Goal: Navigation & Orientation: Find specific page/section

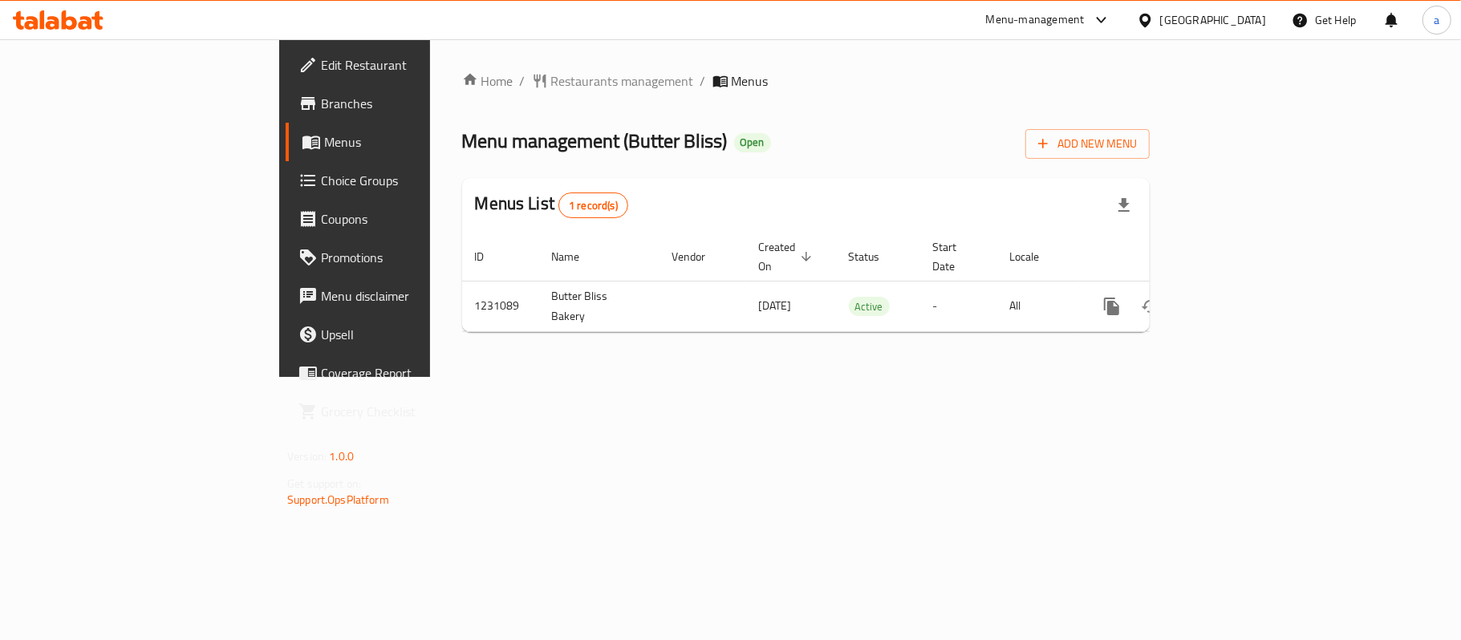
click at [448, 64] on div "Home / Restaurants management / Menus Menu management ( Butter Bliss ) Open Add…" at bounding box center [806, 208] width 752 height 338
click at [551, 71] on span "Restaurants management" at bounding box center [622, 80] width 143 height 19
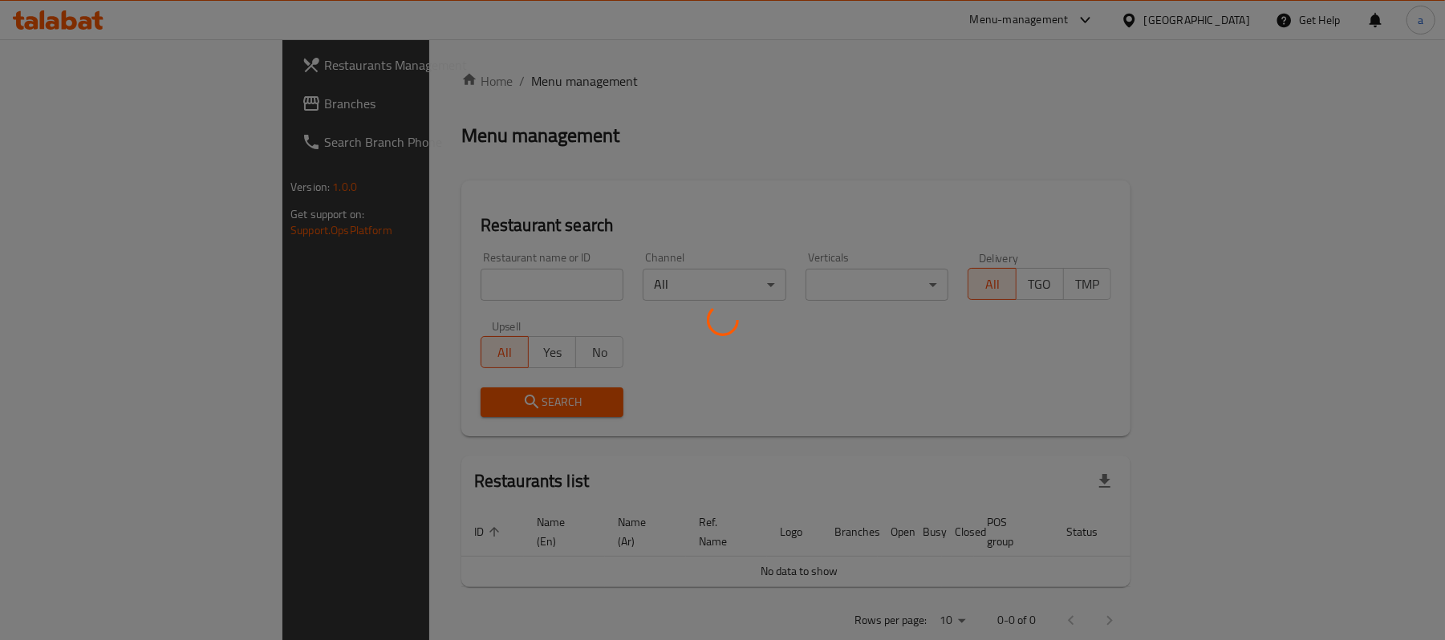
click at [116, 112] on div at bounding box center [722, 320] width 1445 height 640
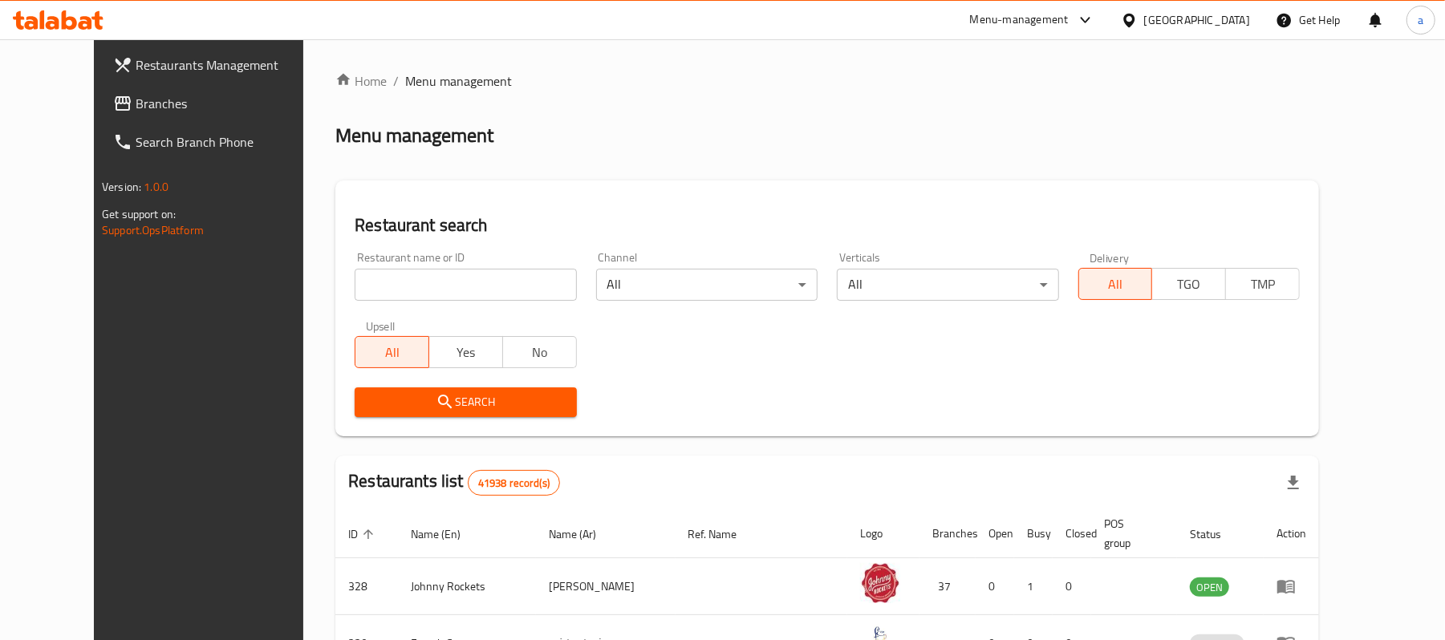
click at [136, 111] on span "Branches" at bounding box center [229, 103] width 187 height 19
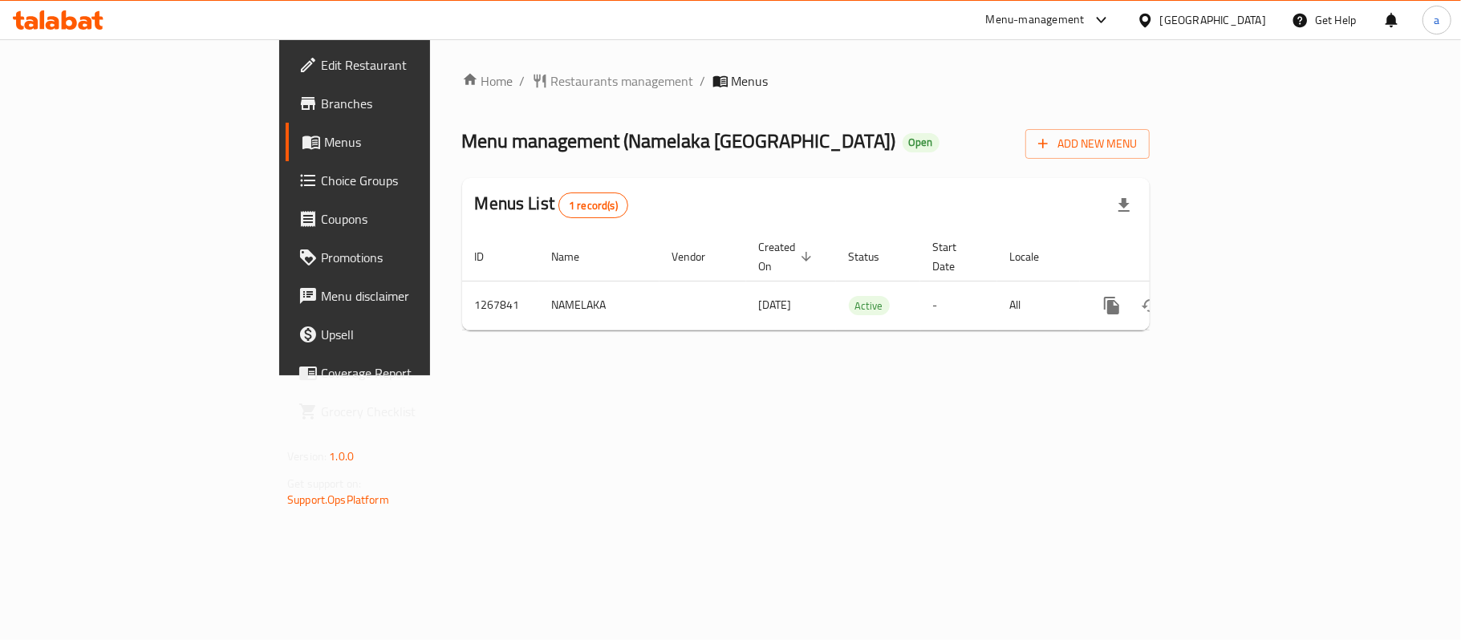
click at [321, 66] on span "Edit Restaurant" at bounding box center [415, 64] width 189 height 19
click at [551, 79] on span "Restaurants management" at bounding box center [622, 80] width 143 height 19
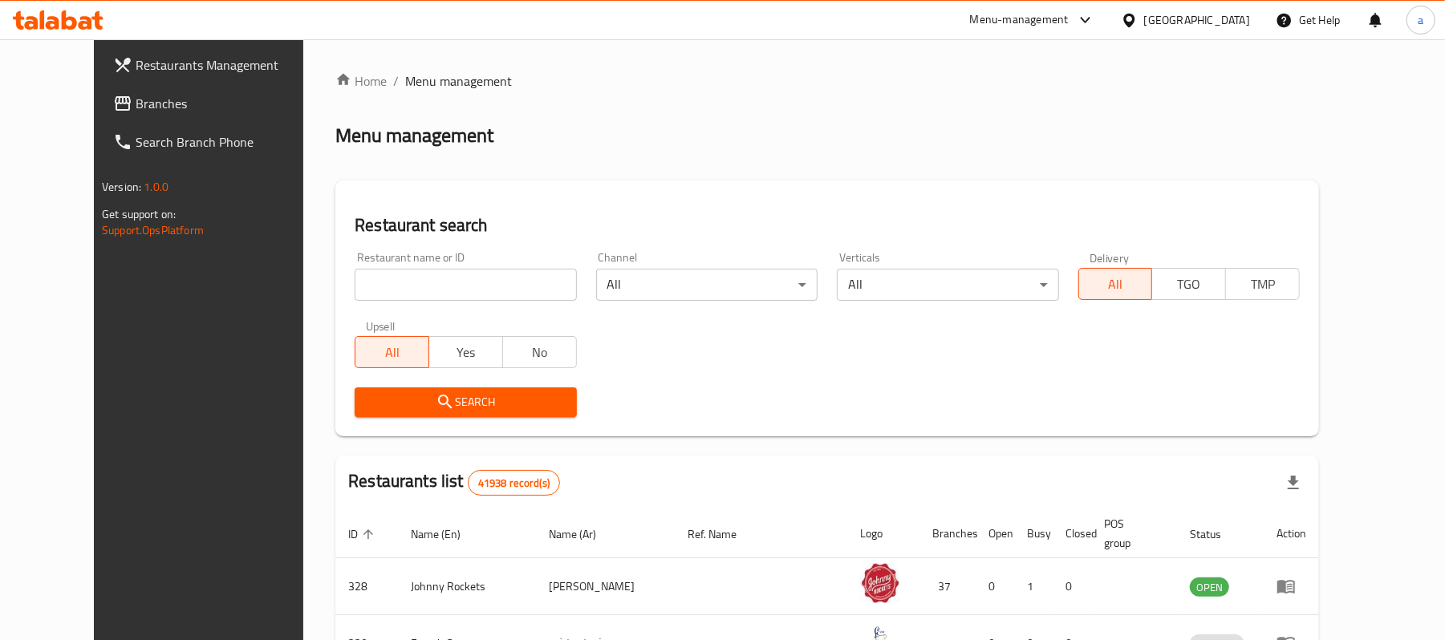
click at [136, 110] on span "Branches" at bounding box center [229, 103] width 187 height 19
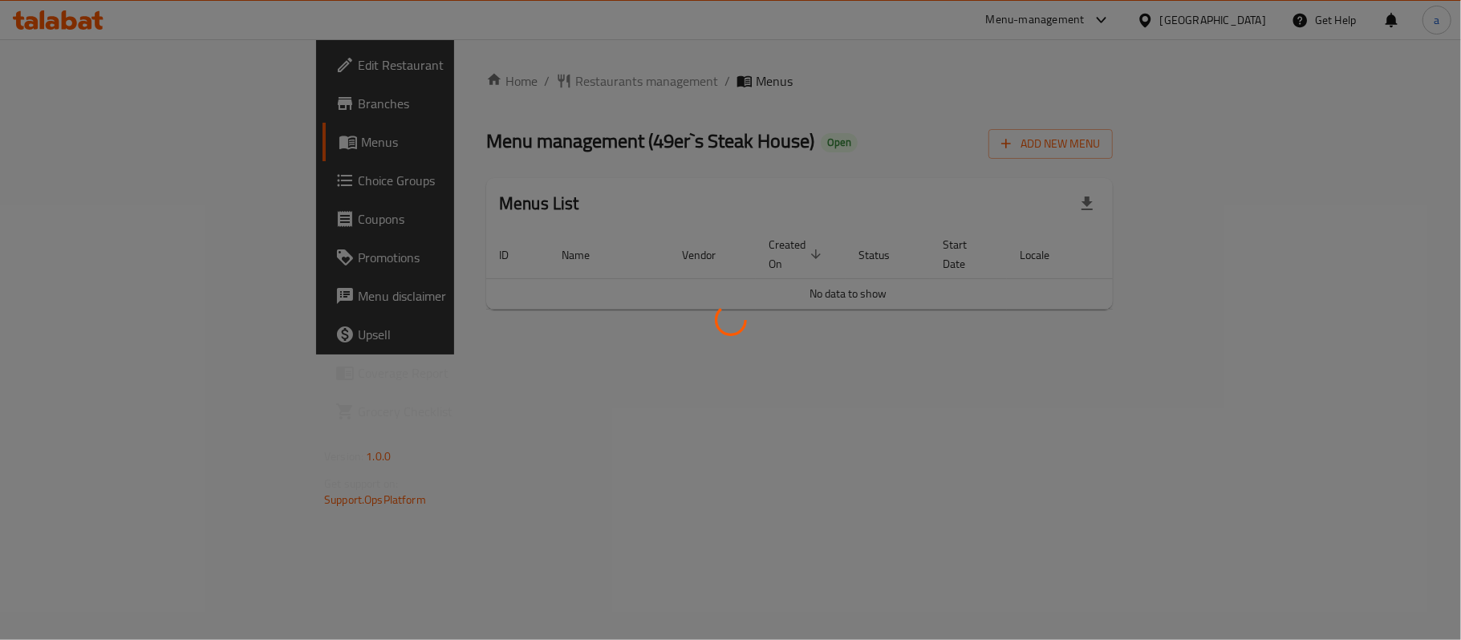
drag, startPoint x: 446, startPoint y: 136, endPoint x: 586, endPoint y: 155, distance: 141.0
click at [586, 155] on div at bounding box center [730, 320] width 1461 height 640
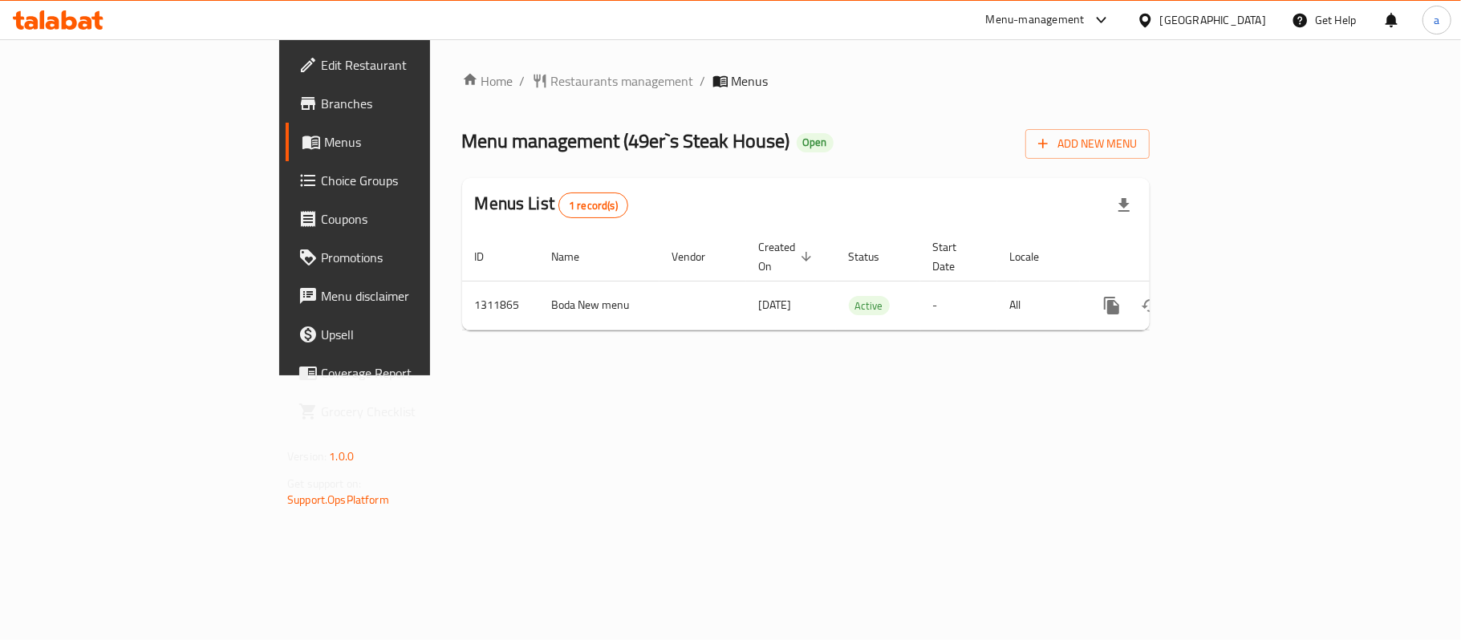
click at [524, 149] on div "Home / Restaurants management / Menus Menu management ( 49er`s Steak House ) Op…" at bounding box center [806, 207] width 688 height 272
drag, startPoint x: 441, startPoint y: 139, endPoint x: 600, endPoint y: 151, distance: 160.2
click at [600, 151] on span "Menu management ( 49er`s Steak House )" at bounding box center [626, 141] width 328 height 36
copy span "( 49er`s Steak House"
click at [551, 75] on span "Restaurants management" at bounding box center [622, 80] width 143 height 19
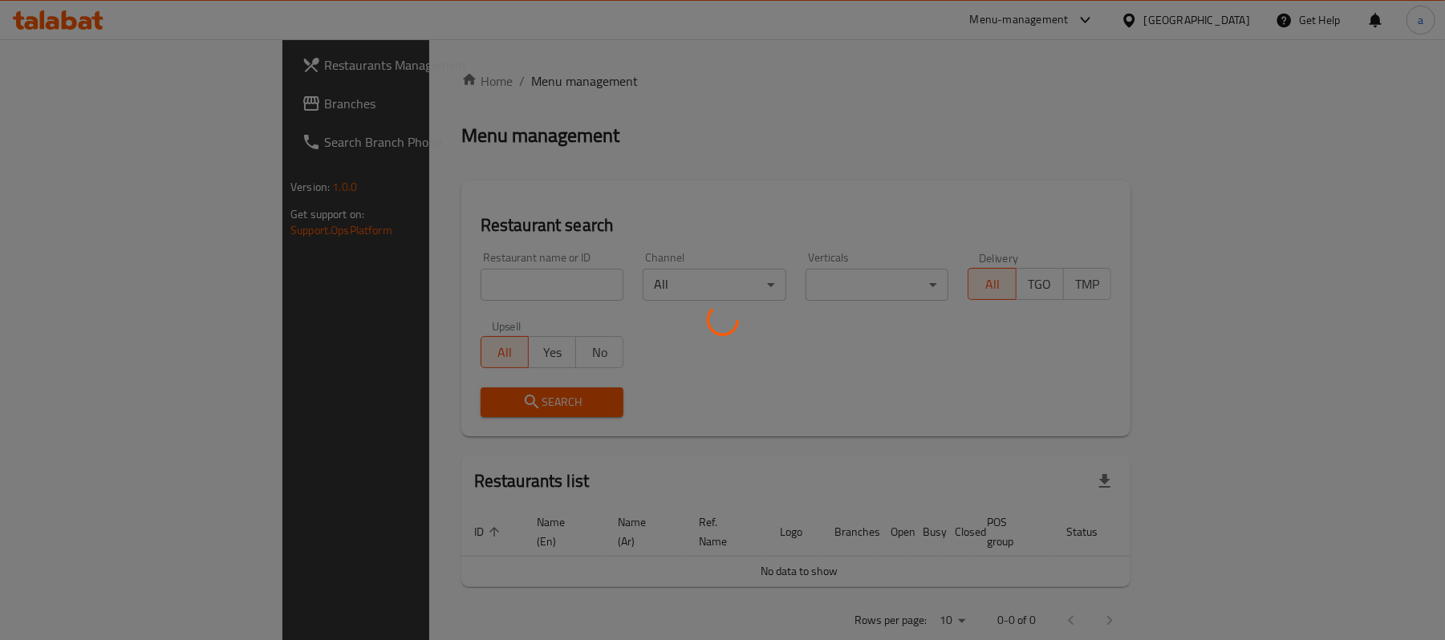
click at [113, 104] on div at bounding box center [722, 320] width 1445 height 640
click at [59, 109] on div at bounding box center [722, 320] width 1445 height 640
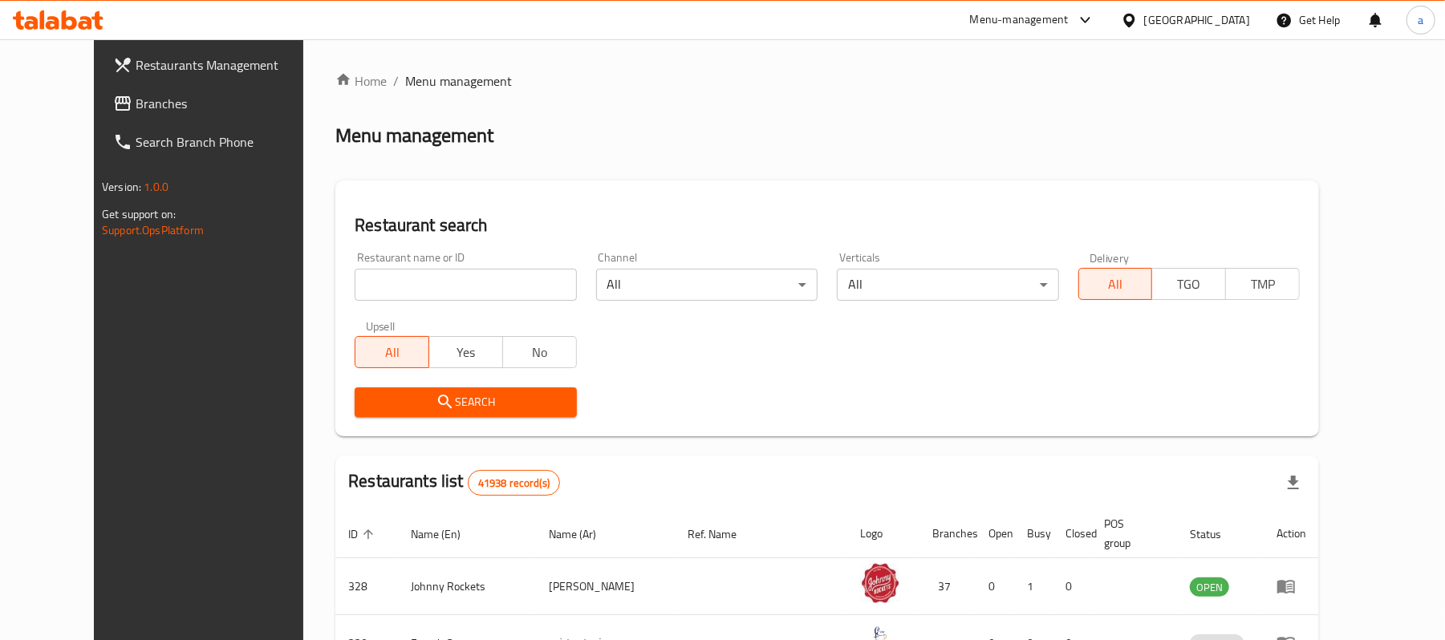
click at [136, 109] on span "Branches" at bounding box center [229, 103] width 187 height 19
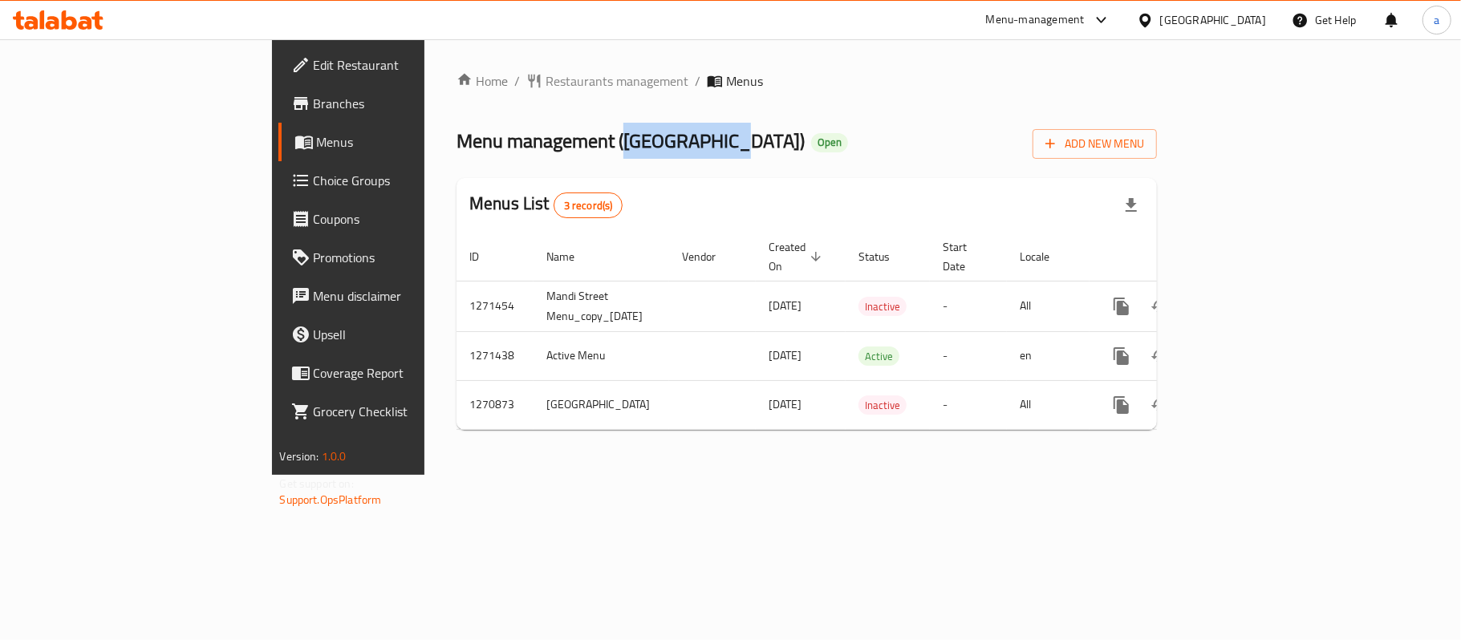
drag, startPoint x: 445, startPoint y: 141, endPoint x: 549, endPoint y: 151, distance: 104.8
click at [549, 151] on span "Menu management ( [GEOGRAPHIC_DATA] )" at bounding box center [631, 141] width 348 height 36
copy span "[GEOGRAPHIC_DATA]"
click at [546, 87] on span "Restaurants management" at bounding box center [617, 80] width 143 height 19
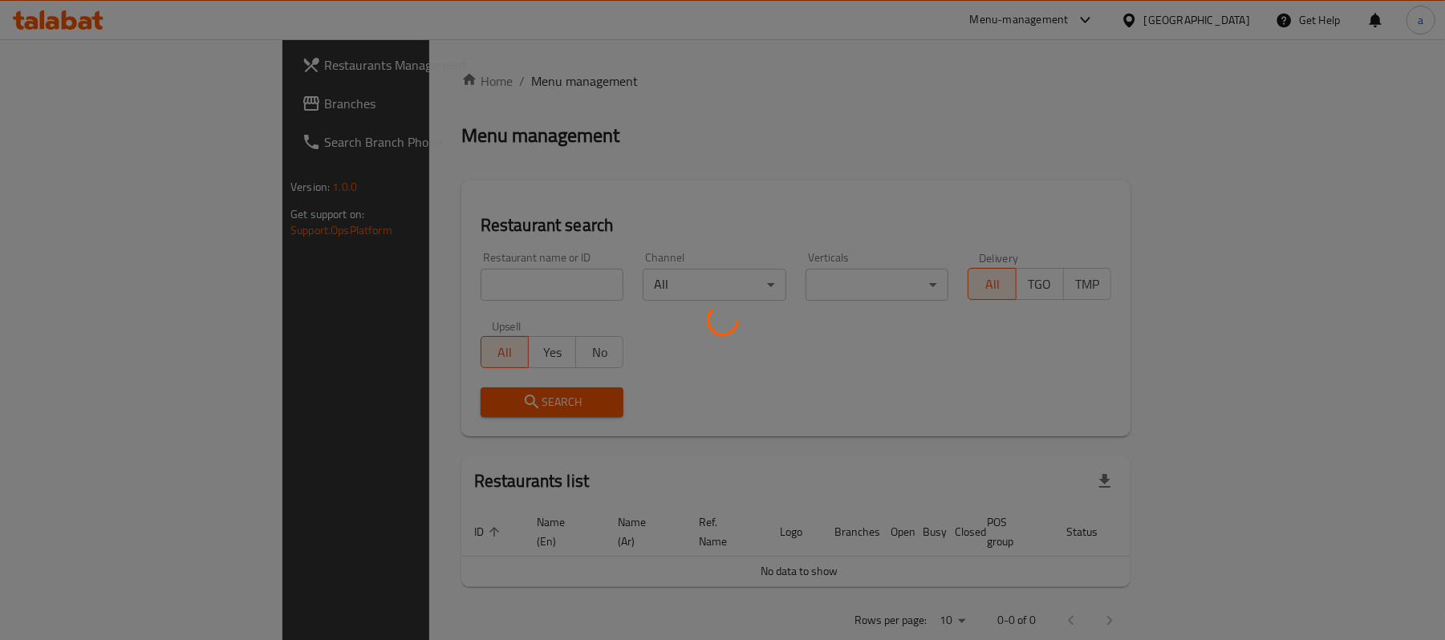
click at [120, 120] on div at bounding box center [722, 320] width 1445 height 640
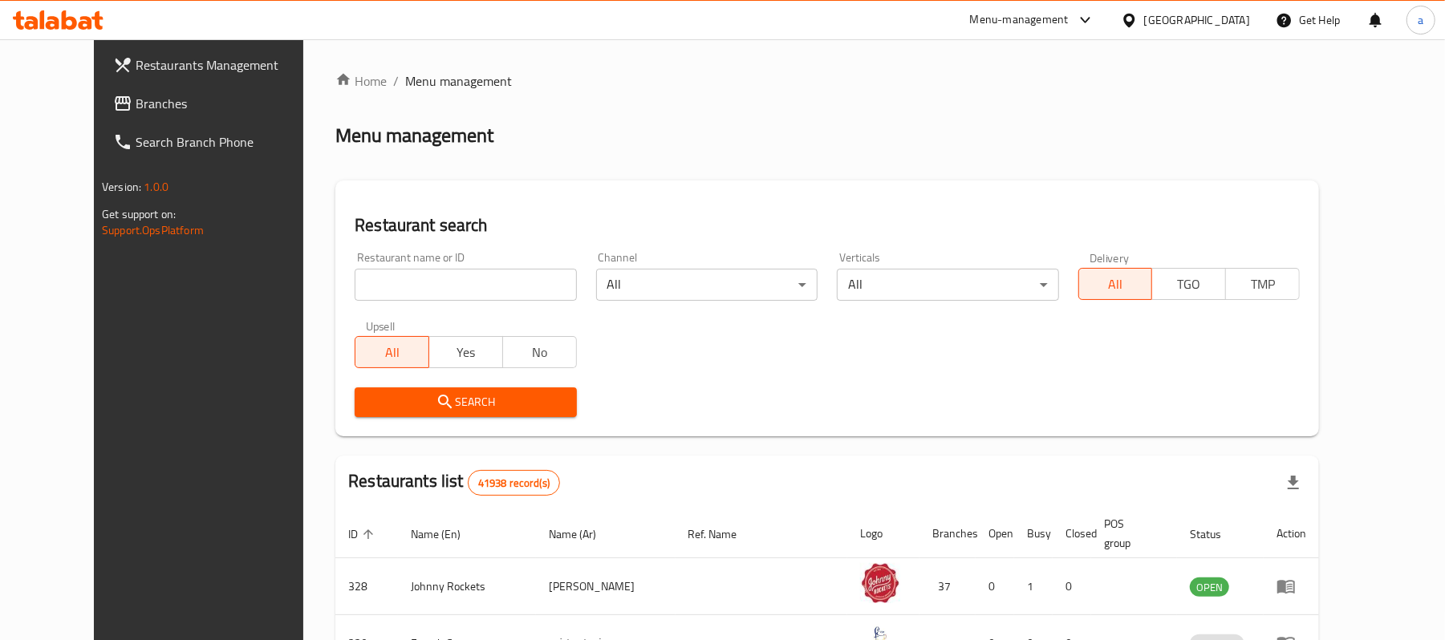
click at [120, 120] on div at bounding box center [722, 320] width 1445 height 640
click at [120, 120] on link "Branches" at bounding box center [217, 103] width 235 height 39
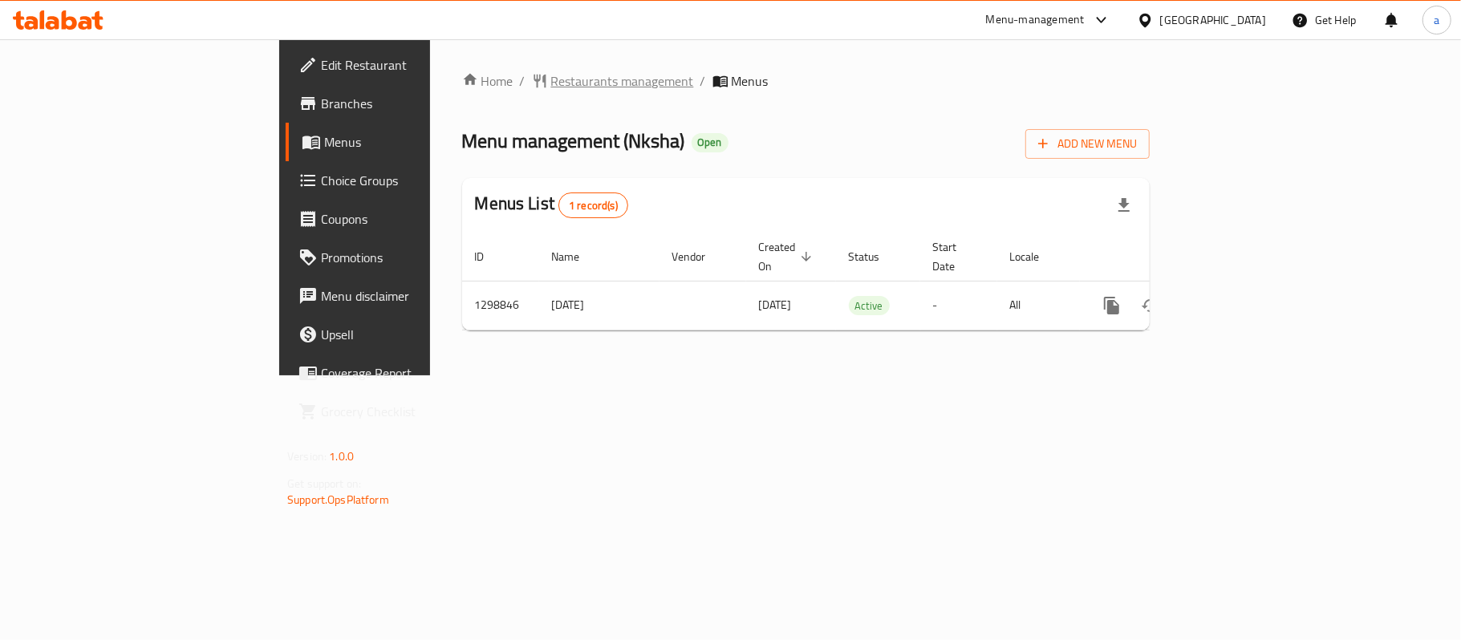
click at [551, 71] on span "Restaurants management" at bounding box center [622, 80] width 143 height 19
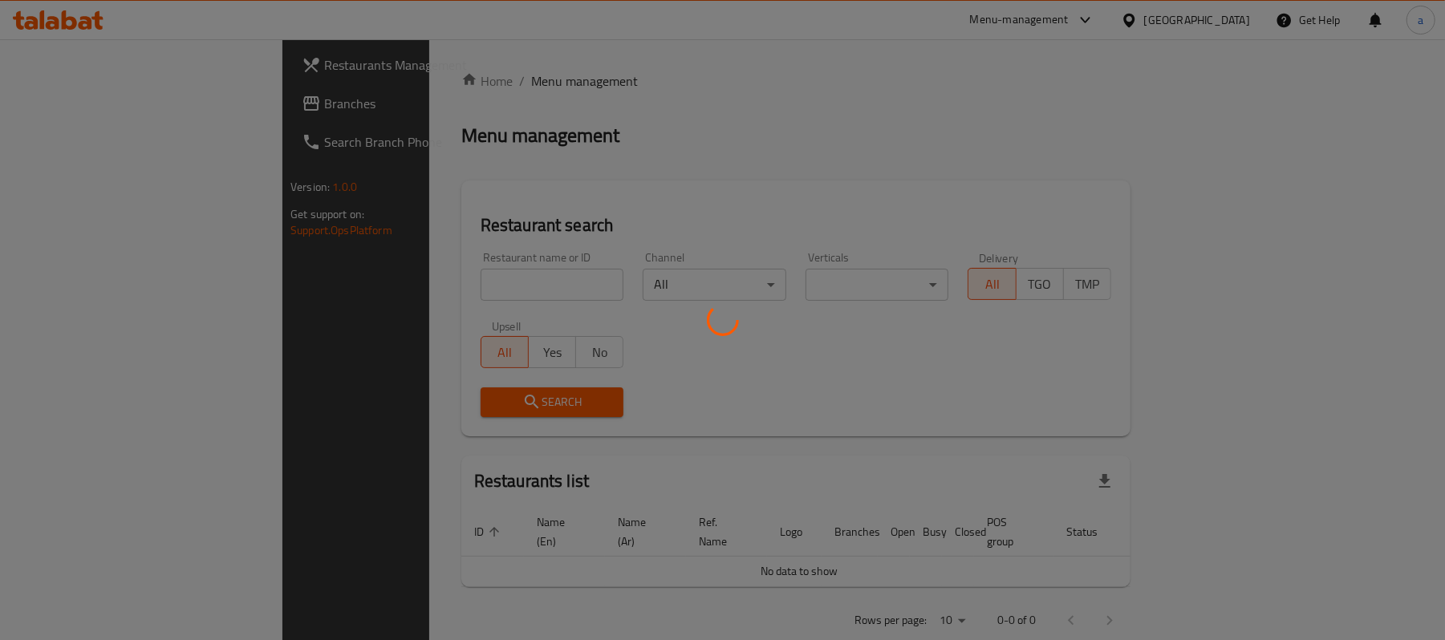
click at [77, 107] on div at bounding box center [722, 320] width 1445 height 640
click at [77, 104] on div at bounding box center [722, 320] width 1445 height 640
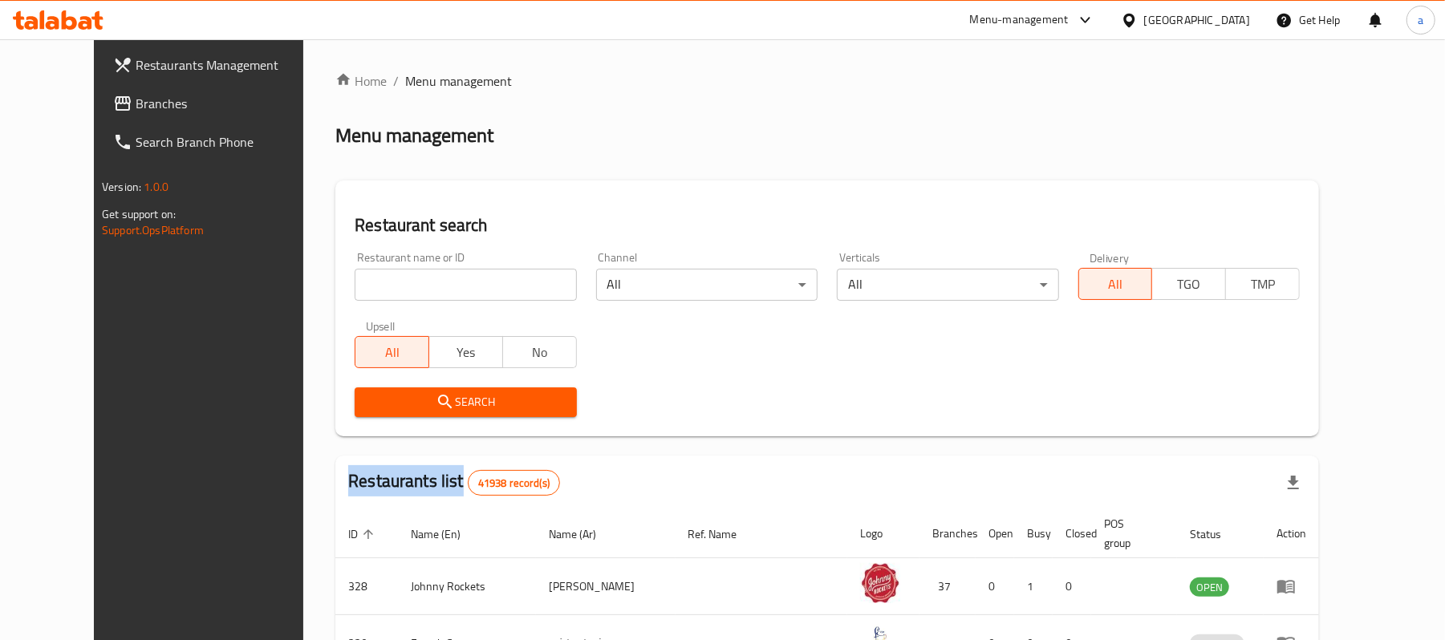
click at [136, 104] on span "Branches" at bounding box center [229, 103] width 187 height 19
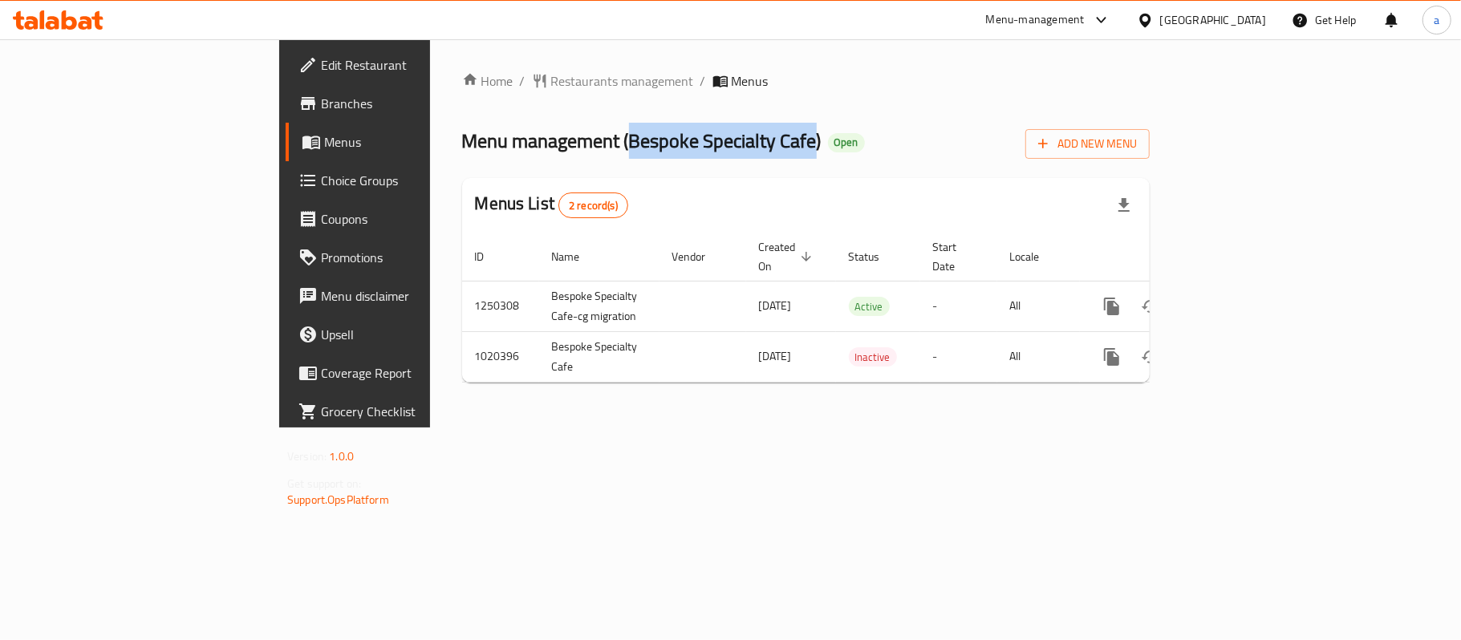
drag, startPoint x: 445, startPoint y: 139, endPoint x: 632, endPoint y: 143, distance: 187.8
click at [632, 143] on span "Menu management ( Bespoke Specialty Cafe )" at bounding box center [642, 141] width 360 height 36
copy span "Bespoke Specialty Cafe"
click at [551, 82] on span "Restaurants management" at bounding box center [622, 80] width 143 height 19
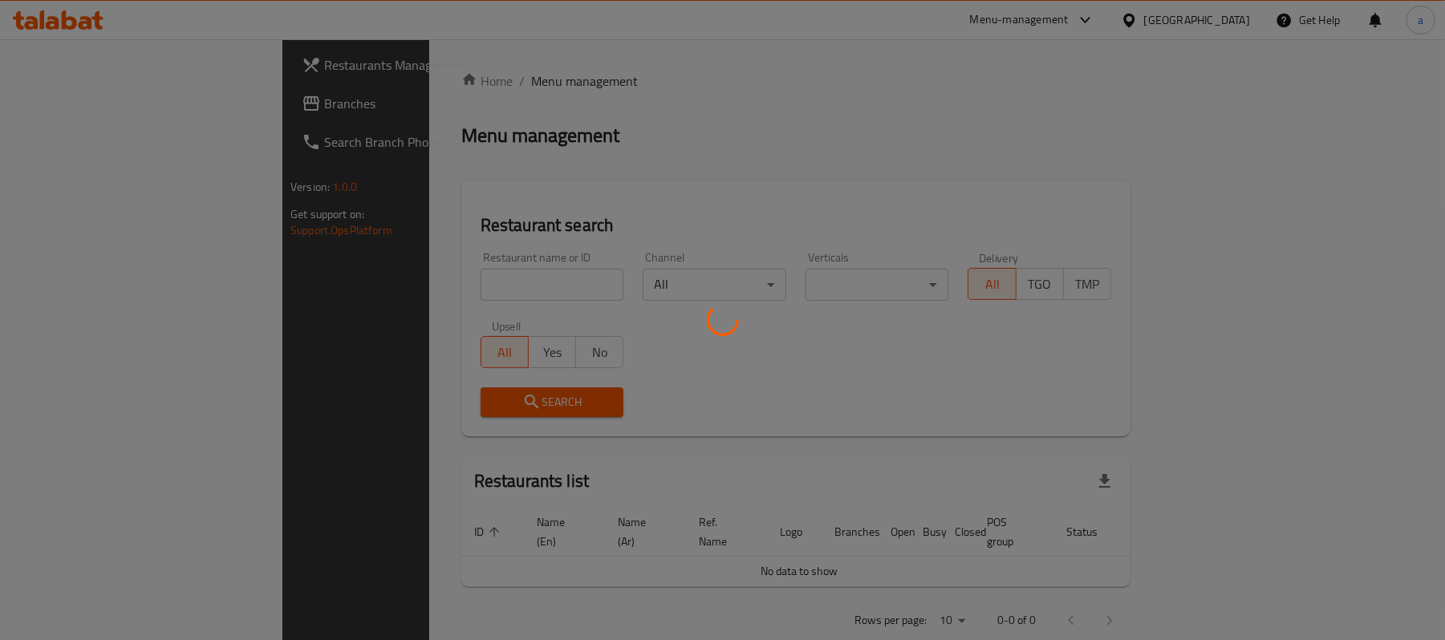
click at [87, 87] on div at bounding box center [722, 320] width 1445 height 640
click at [80, 109] on div at bounding box center [722, 320] width 1445 height 640
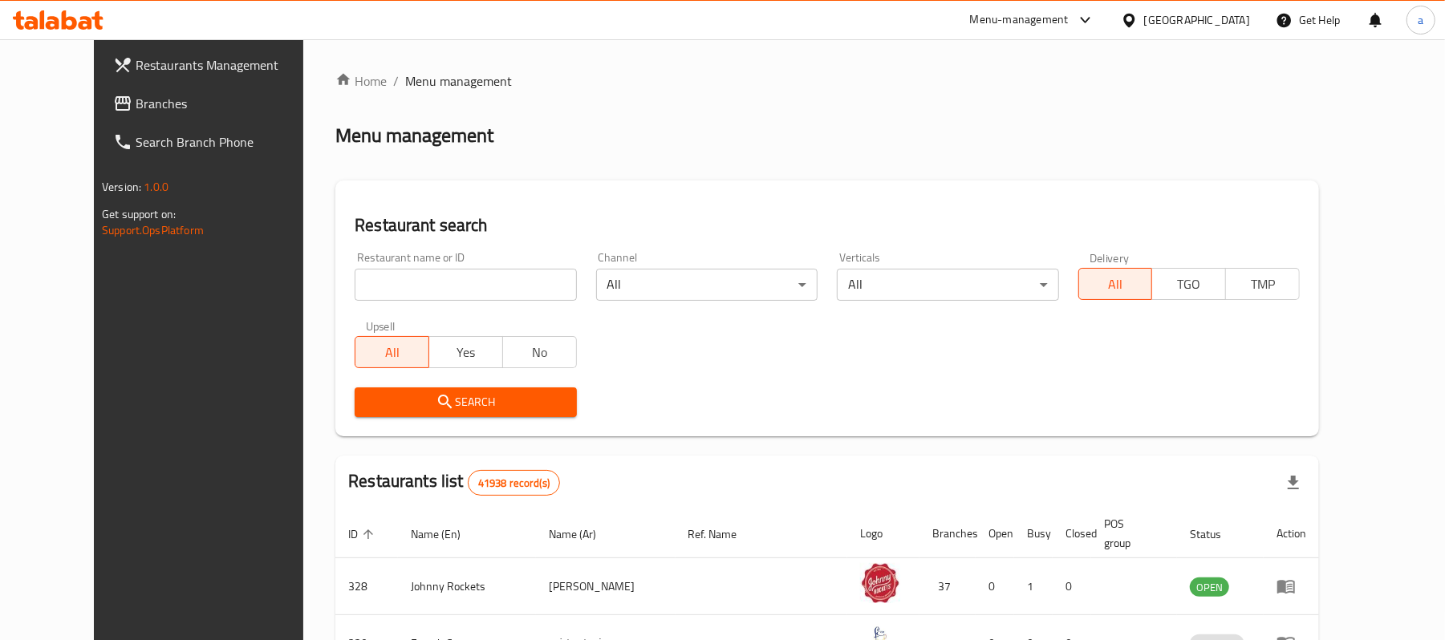
click at [136, 109] on span "Branches" at bounding box center [229, 103] width 187 height 19
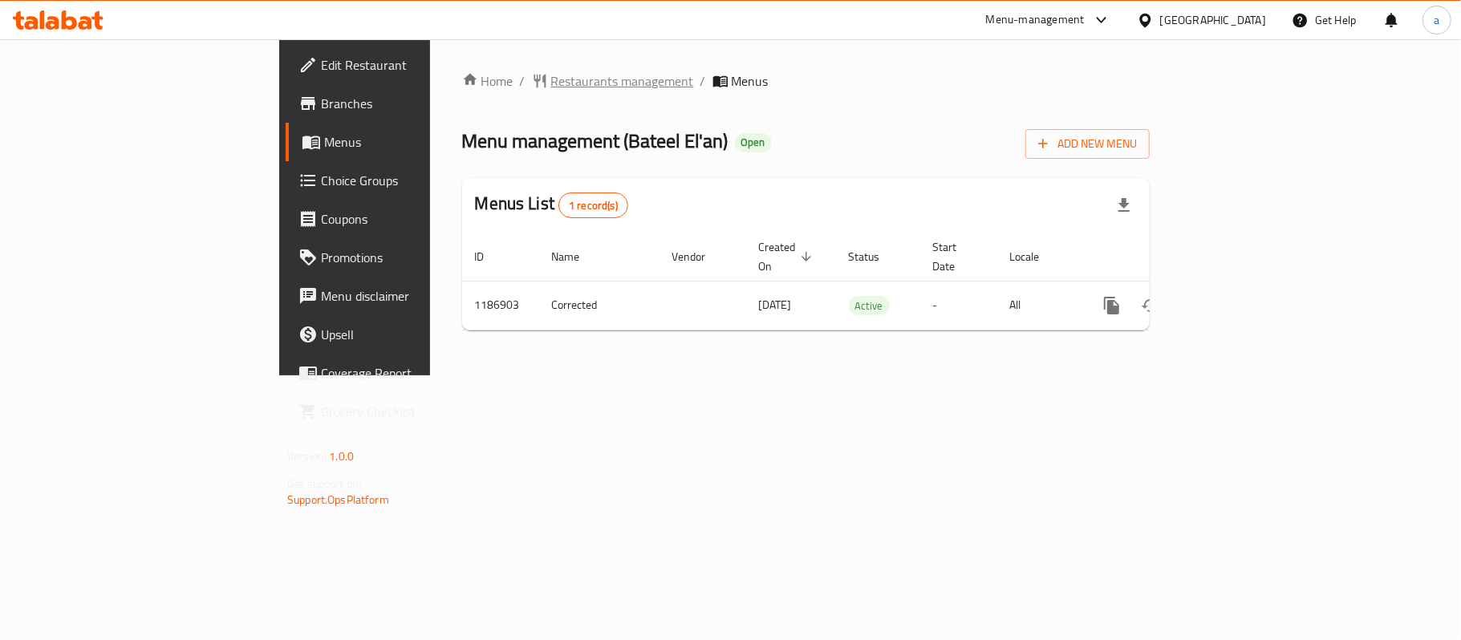
click at [551, 75] on span "Restaurants management" at bounding box center [622, 80] width 143 height 19
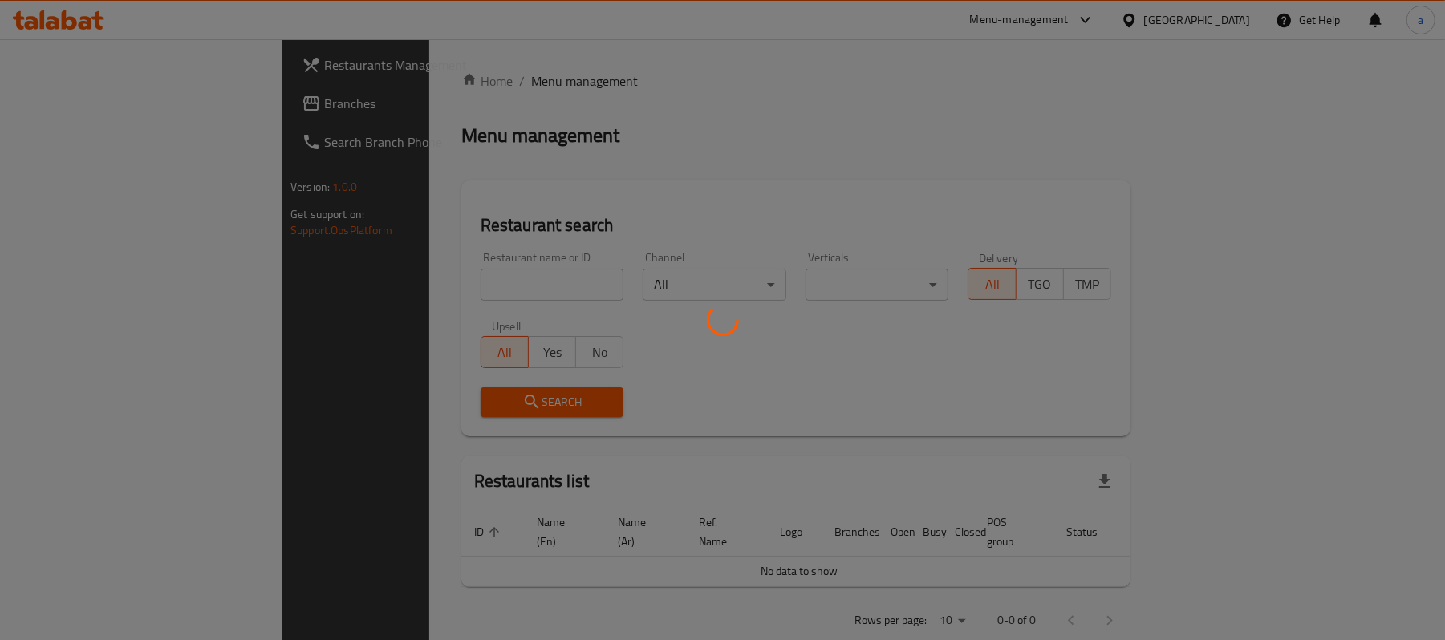
click at [59, 107] on div at bounding box center [722, 320] width 1445 height 640
click at [56, 112] on div at bounding box center [722, 320] width 1445 height 640
click at [61, 104] on div at bounding box center [722, 320] width 1445 height 640
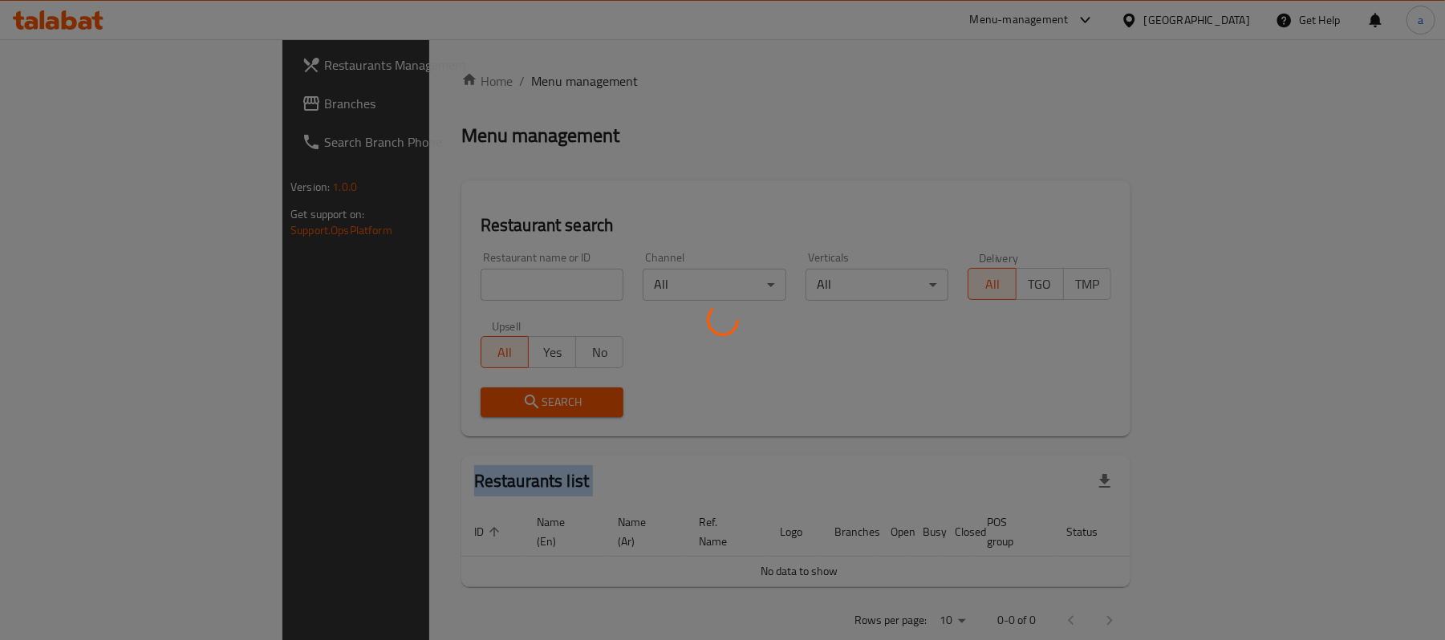
click at [61, 104] on div at bounding box center [722, 320] width 1445 height 640
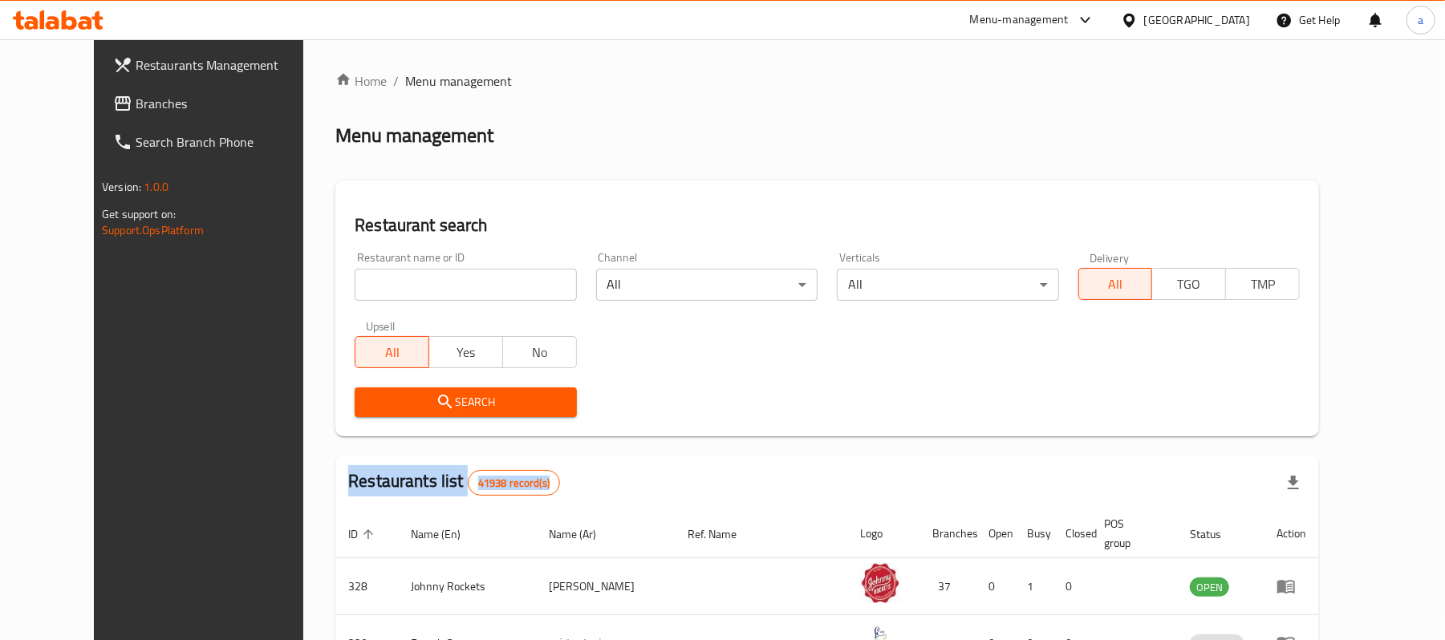
click at [136, 104] on span "Branches" at bounding box center [229, 103] width 187 height 19
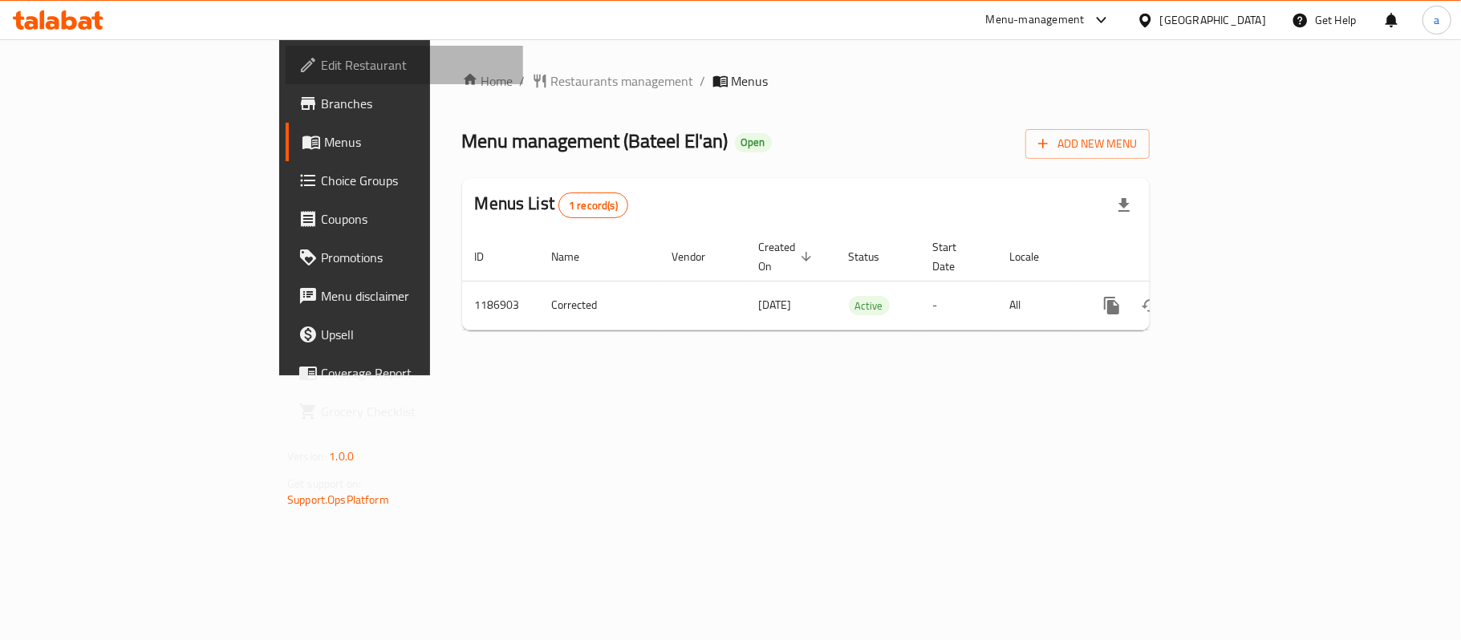
click at [321, 66] on span "Edit Restaurant" at bounding box center [415, 64] width 189 height 19
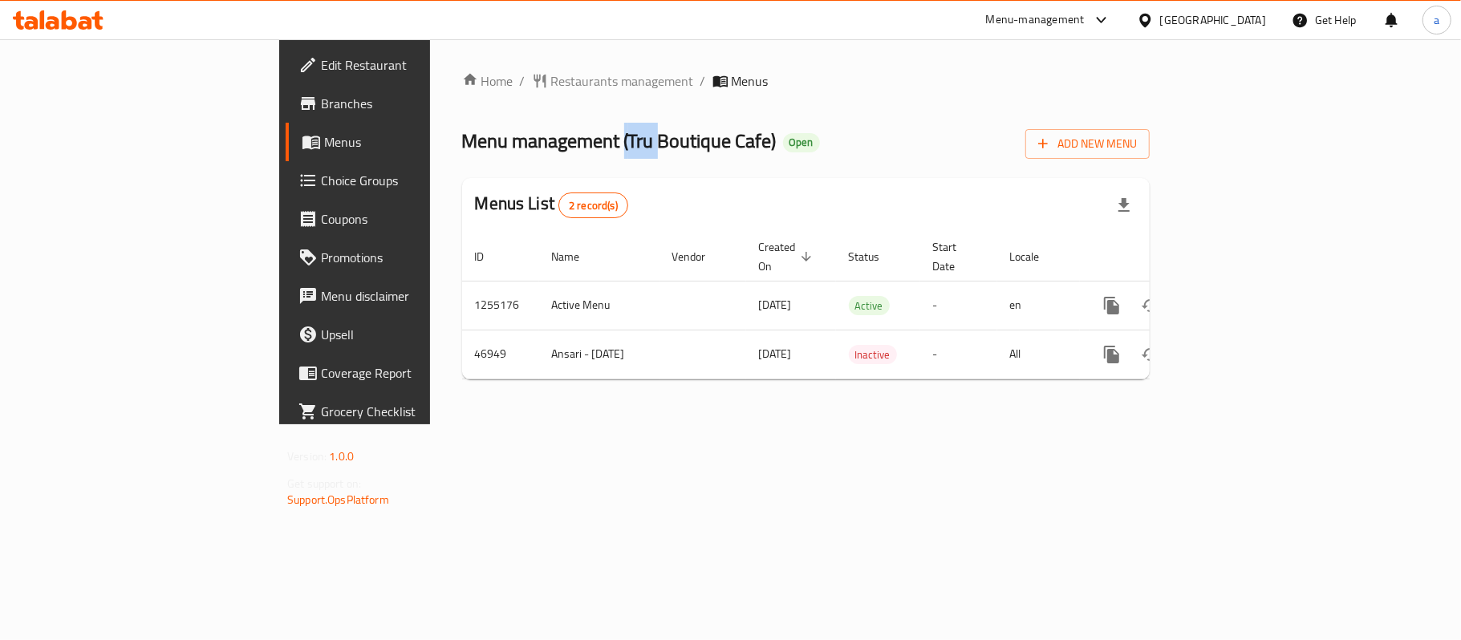
drag, startPoint x: 440, startPoint y: 136, endPoint x: 470, endPoint y: 152, distance: 34.5
click at [470, 152] on span "Menu management ( Tru Boutique Cafe )" at bounding box center [619, 141] width 315 height 36
click at [470, 148] on span "Menu management ( Tru Boutique Cafe )" at bounding box center [619, 141] width 315 height 36
drag, startPoint x: 446, startPoint y: 138, endPoint x: 582, endPoint y: 151, distance: 136.2
click at [582, 151] on span "Menu management ( Tru Boutique Cafe )" at bounding box center [619, 141] width 315 height 36
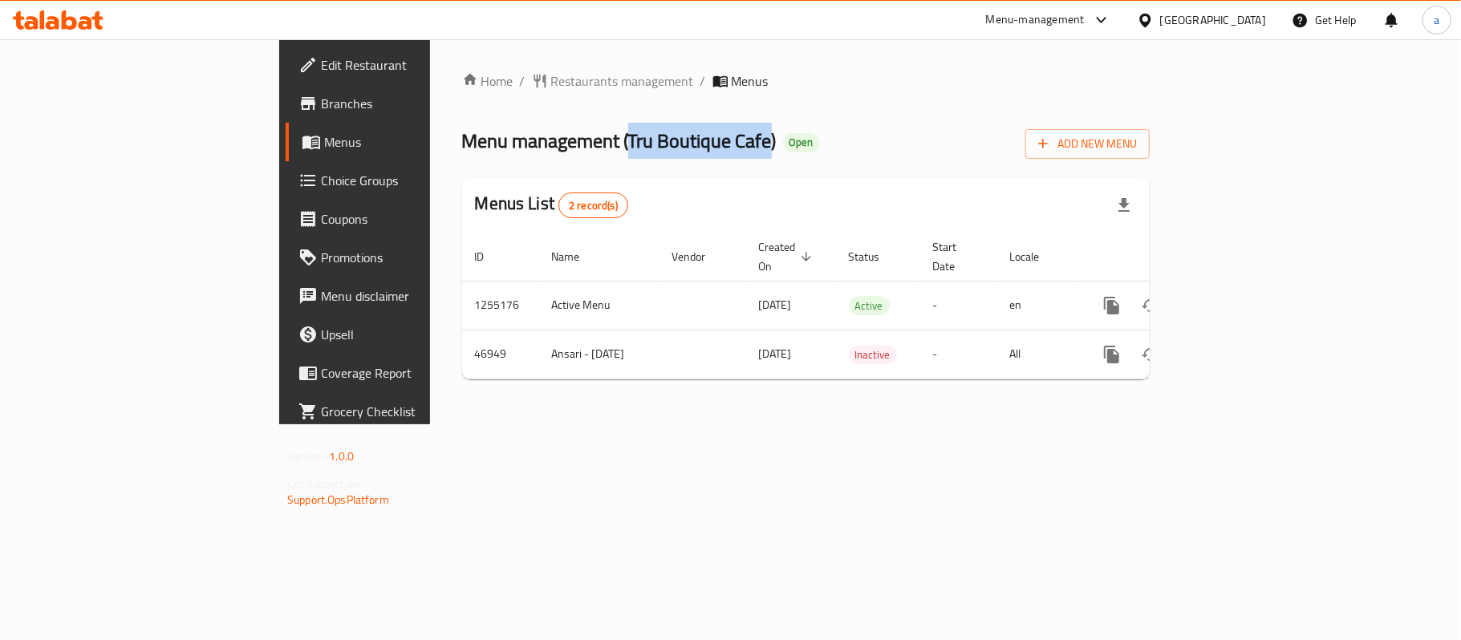
copy span "Tru Boutique Cafe"
click at [462, 108] on div "Home / Restaurants management / Menus Menu management ( Tru Boutique Cafe ) Ope…" at bounding box center [806, 231] width 688 height 321
click at [551, 82] on span "Restaurants management" at bounding box center [622, 80] width 143 height 19
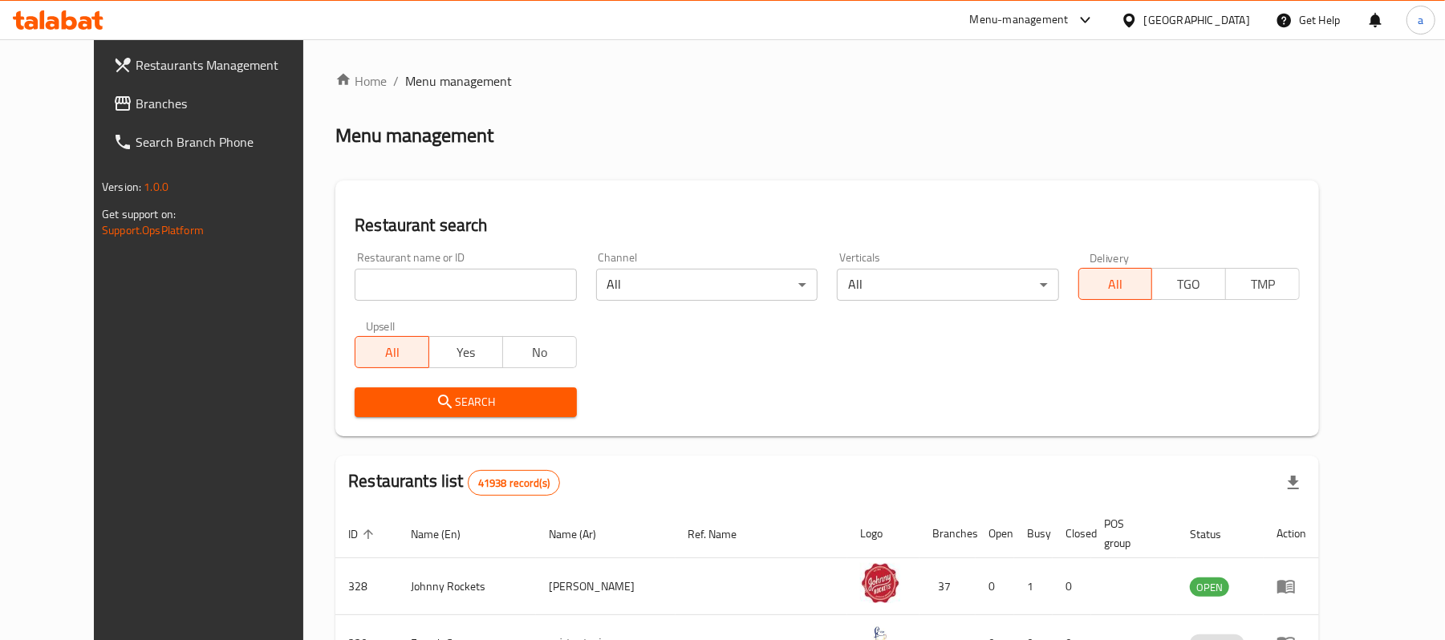
click at [136, 104] on span "Branches" at bounding box center [229, 103] width 187 height 19
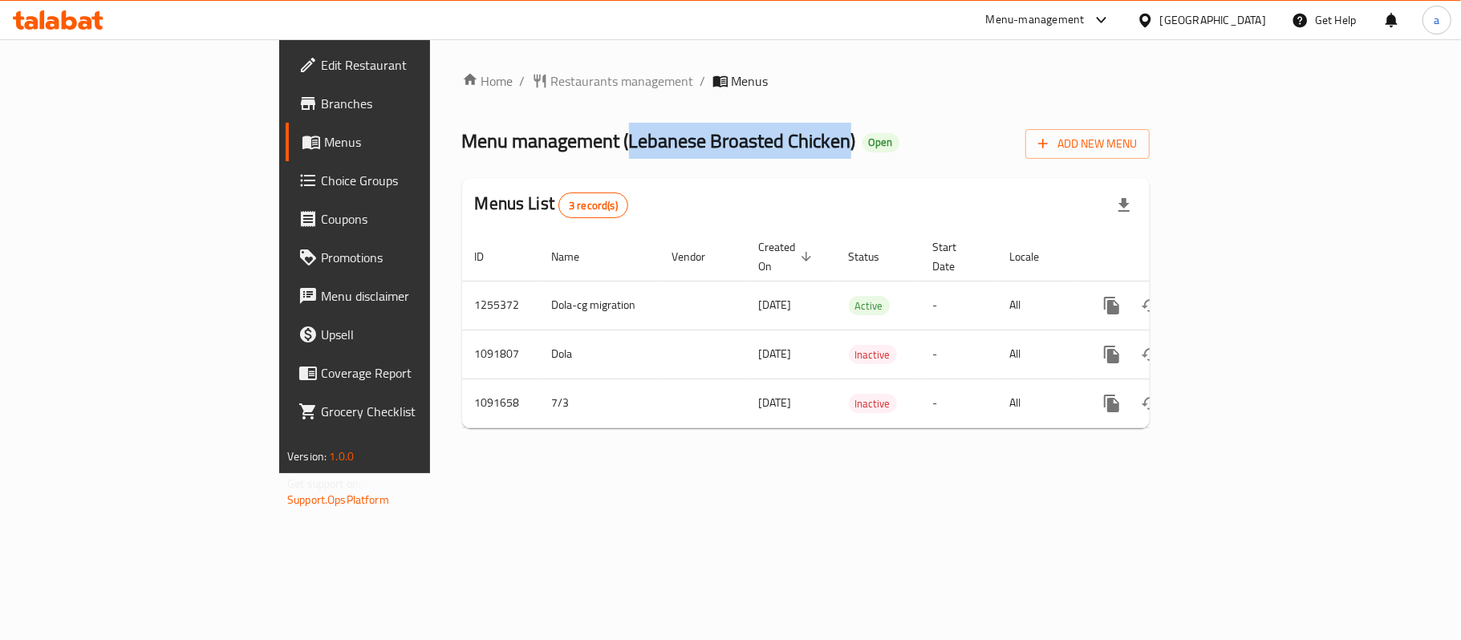
drag, startPoint x: 446, startPoint y: 139, endPoint x: 664, endPoint y: 151, distance: 218.6
click at [664, 151] on span "Menu management ( Lebanese Broasted Chicken )" at bounding box center [659, 141] width 394 height 36
copy span "Lebanese Broasted Chicken"
click at [463, 152] on span "Menu management ( Lebanese Broasted Chicken )" at bounding box center [659, 141] width 394 height 36
drag, startPoint x: 441, startPoint y: 144, endPoint x: 451, endPoint y: 144, distance: 9.6
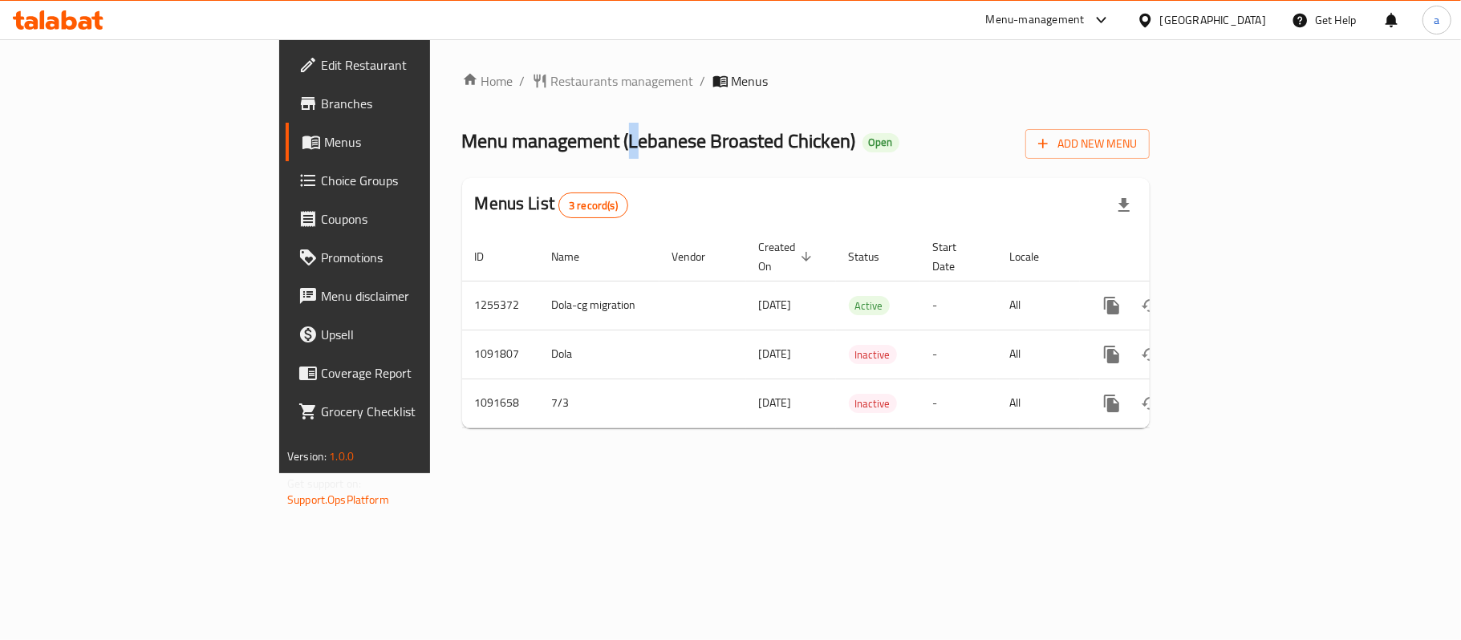
click at [462, 144] on span "Menu management ( Lebanese Broasted Chicken )" at bounding box center [659, 141] width 394 height 36
click at [551, 85] on span "Restaurants management" at bounding box center [622, 80] width 143 height 19
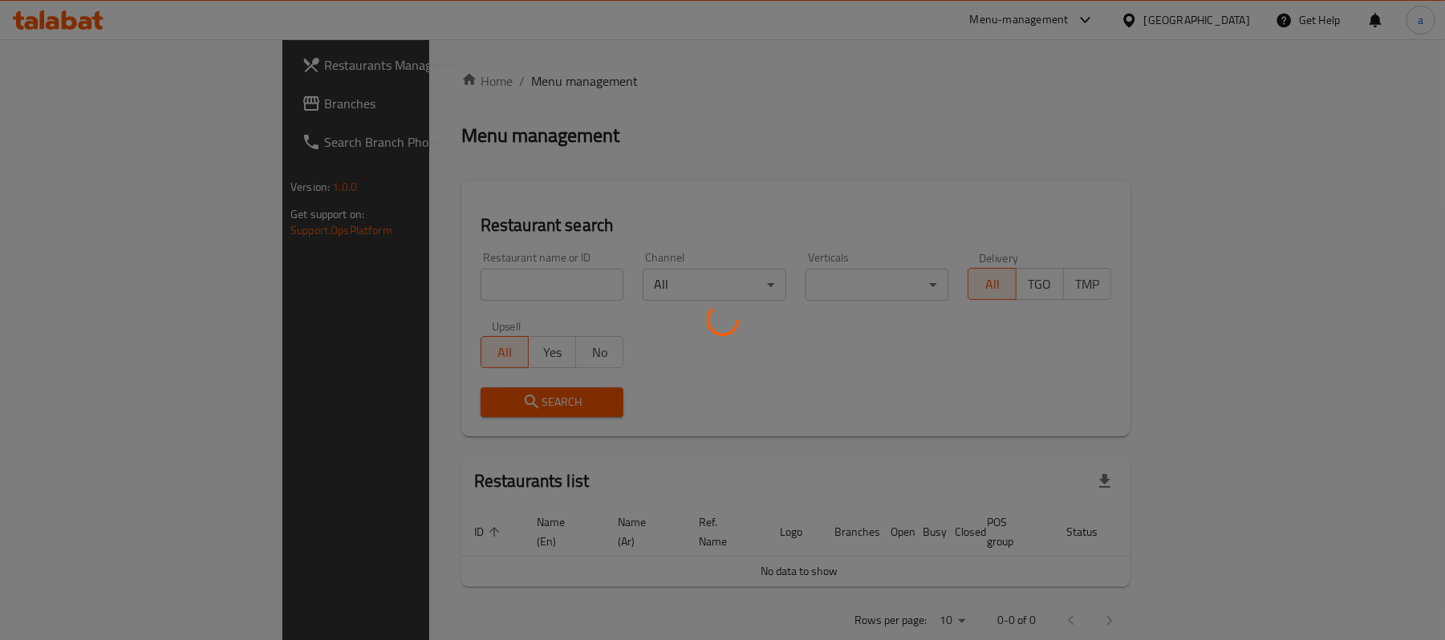
click at [108, 110] on div at bounding box center [722, 320] width 1445 height 640
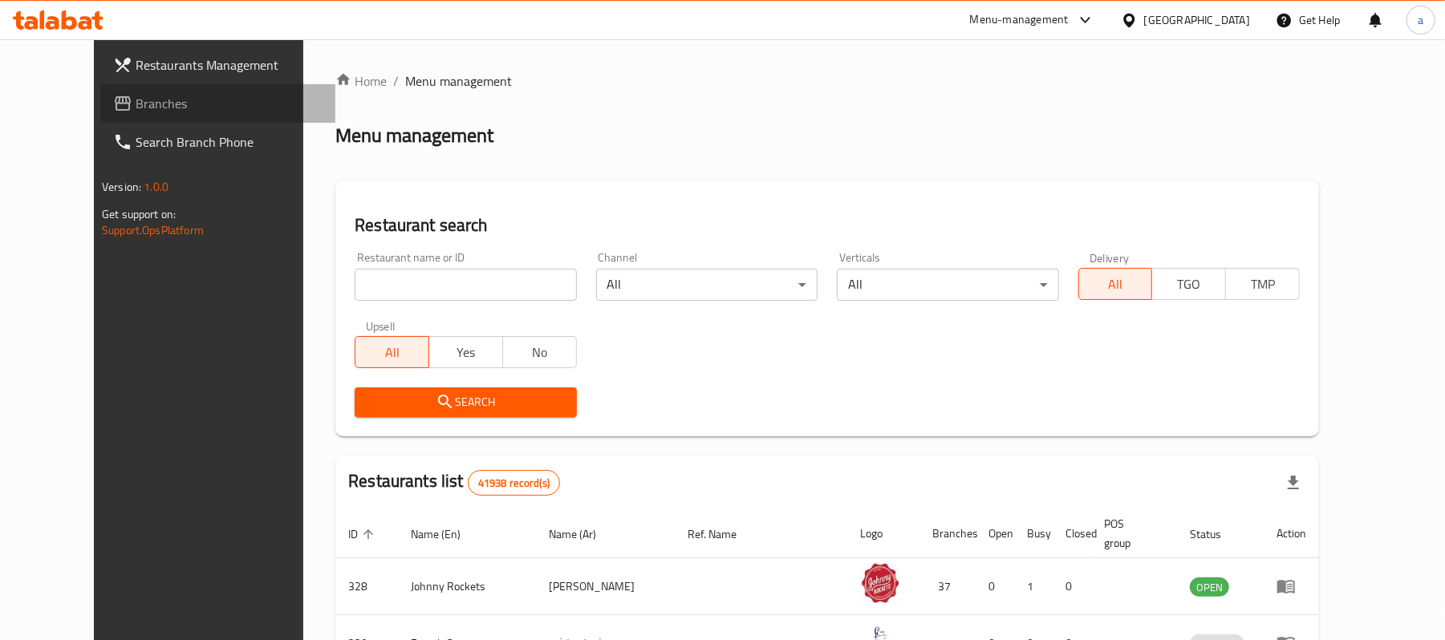
click at [136, 110] on span "Branches" at bounding box center [229, 103] width 187 height 19
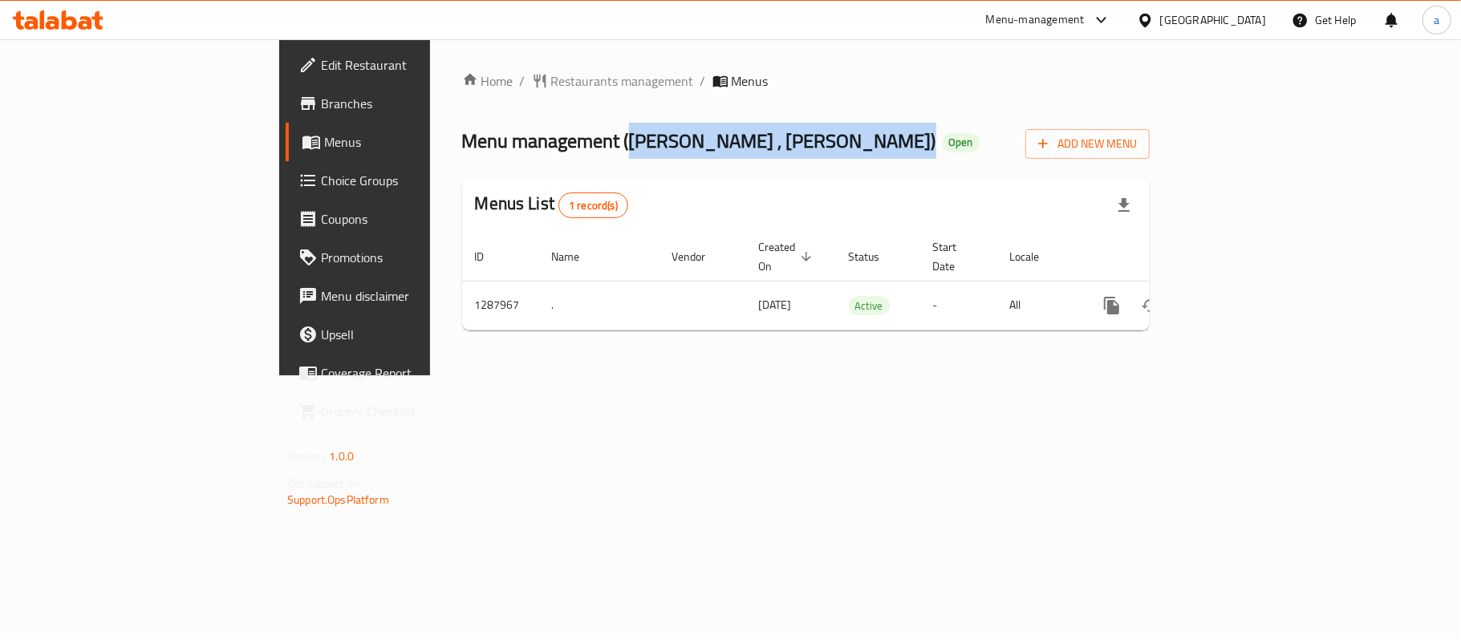
drag, startPoint x: 444, startPoint y: 142, endPoint x: 687, endPoint y: 152, distance: 243.4
click at [687, 152] on span "Menu management ( [PERSON_NAME] , [PERSON_NAME] )" at bounding box center [699, 141] width 474 height 36
click at [669, 148] on span "Menu management ( [PERSON_NAME] , [PERSON_NAME] )" at bounding box center [699, 141] width 474 height 36
click at [462, 132] on span "Menu management ( [PERSON_NAME] , [PERSON_NAME] )" at bounding box center [699, 141] width 474 height 36
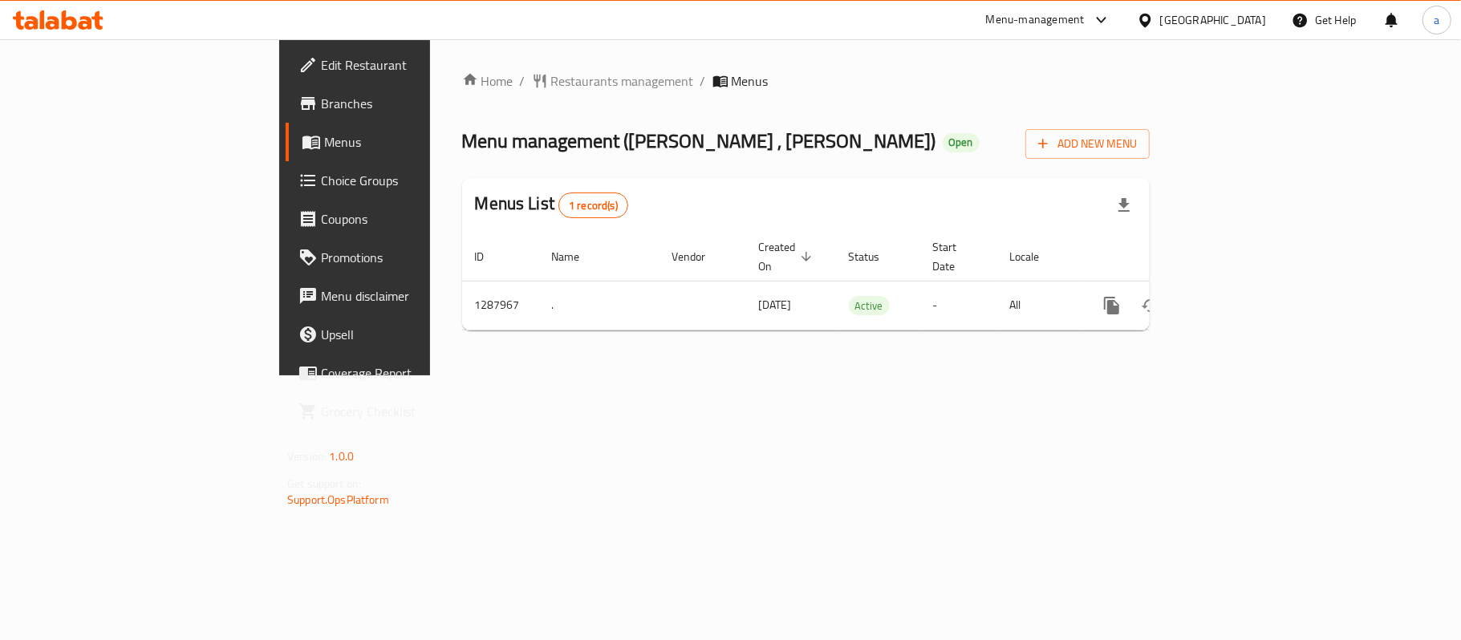
drag, startPoint x: 444, startPoint y: 138, endPoint x: 678, endPoint y: 154, distance: 234.9
click at [678, 154] on span "Menu management ( [PERSON_NAME] , [PERSON_NAME] )" at bounding box center [699, 141] width 474 height 36
copy span "[PERSON_NAME] , [PERSON_NAME]"
